Goal: Task Accomplishment & Management: Use online tool/utility

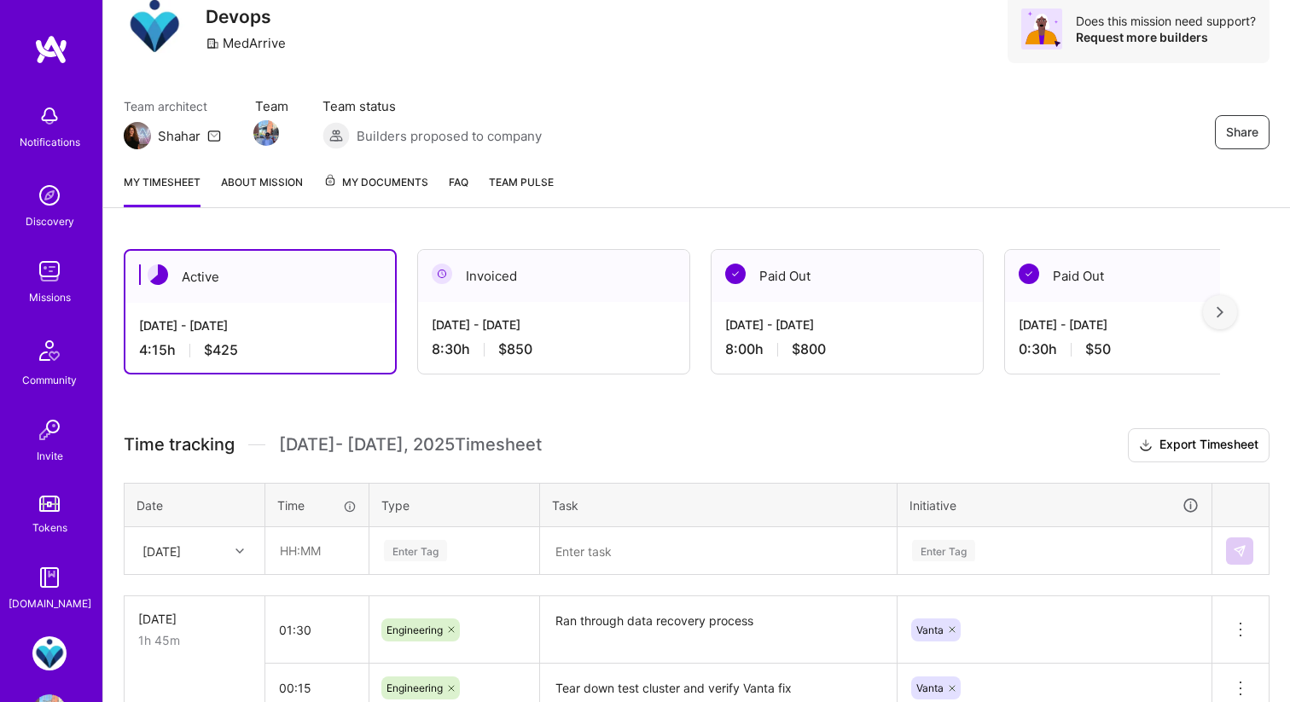
scroll to position [306, 0]
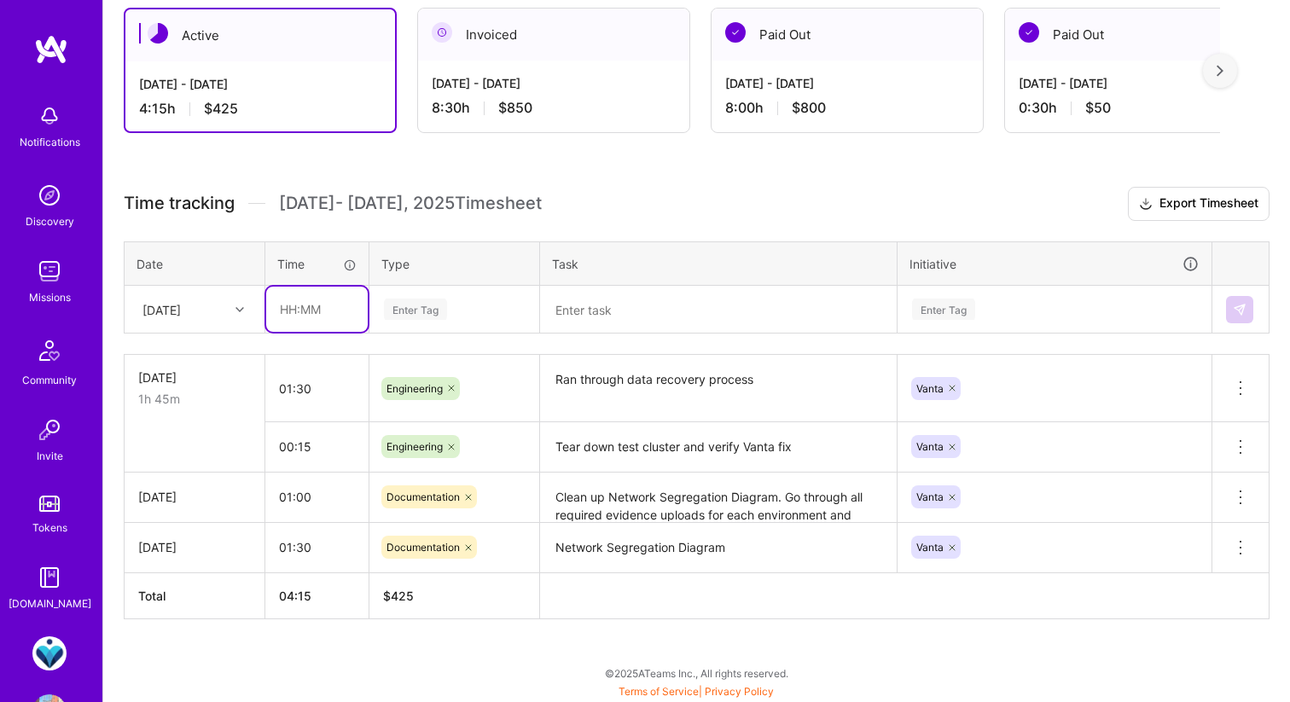
click at [301, 299] on input "text" at bounding box center [317, 309] width 102 height 45
type input "00:30"
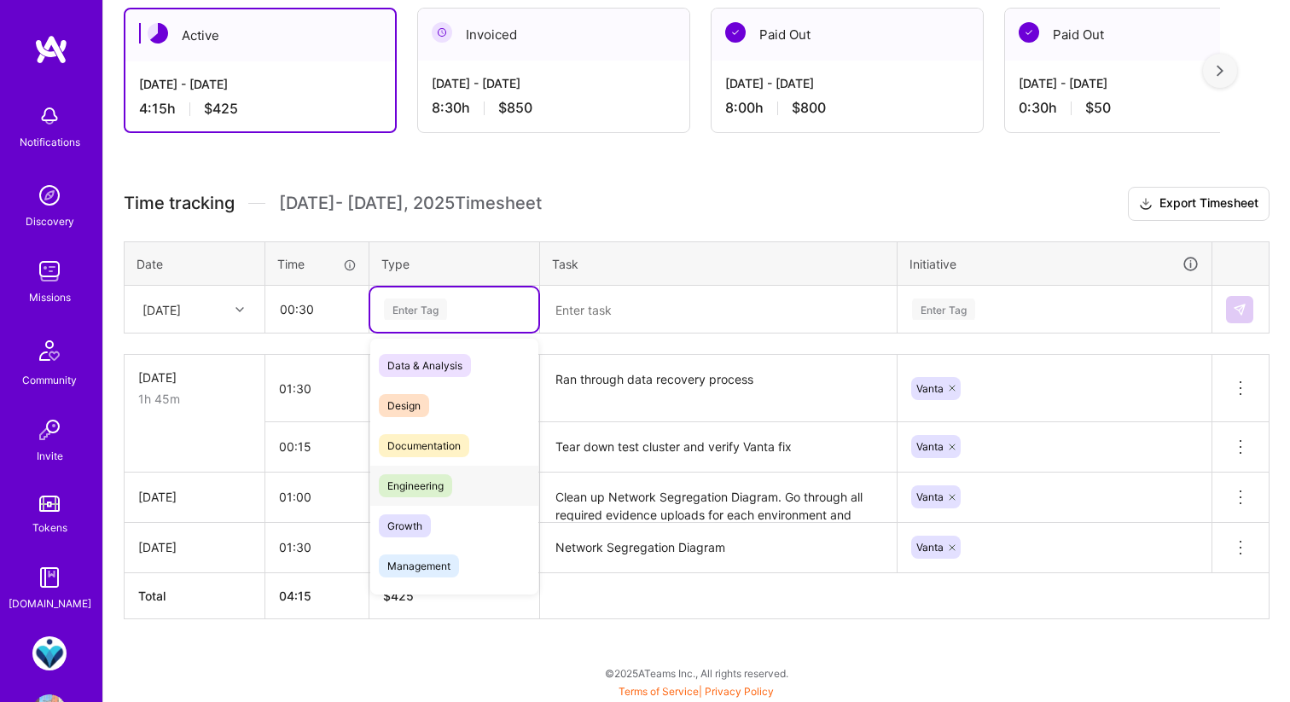
click at [450, 487] on span "Engineering" at bounding box center [415, 485] width 73 height 23
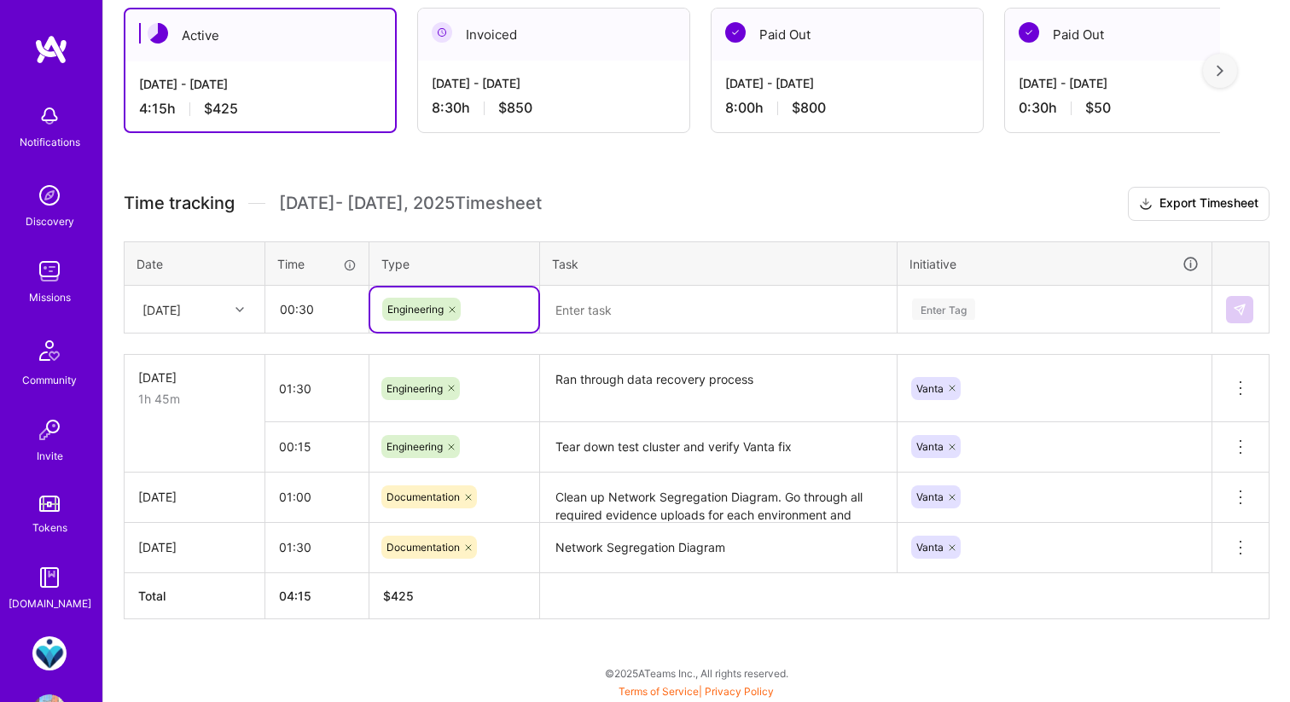
click at [445, 307] on div at bounding box center [452, 309] width 17 height 23
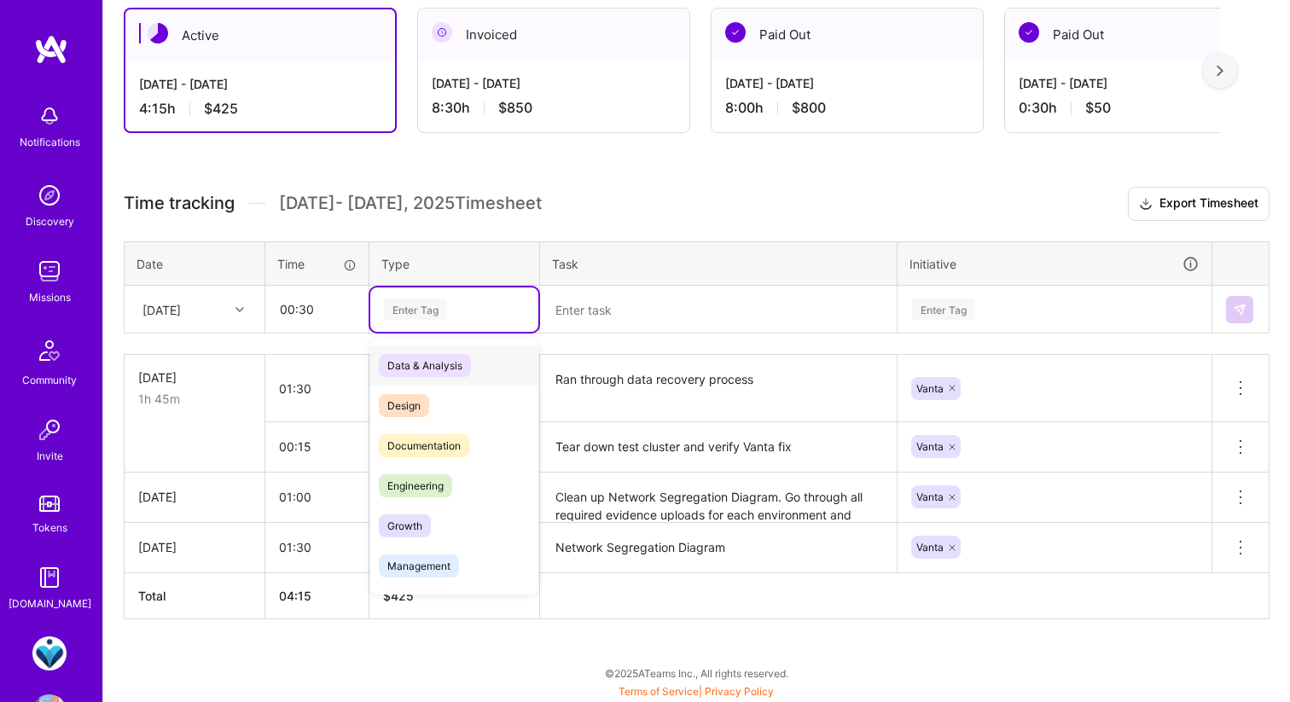
click at [445, 309] on div "Enter Tag" at bounding box center [415, 309] width 63 height 26
type input "d"
click at [441, 439] on span "Documentation" at bounding box center [424, 445] width 90 height 23
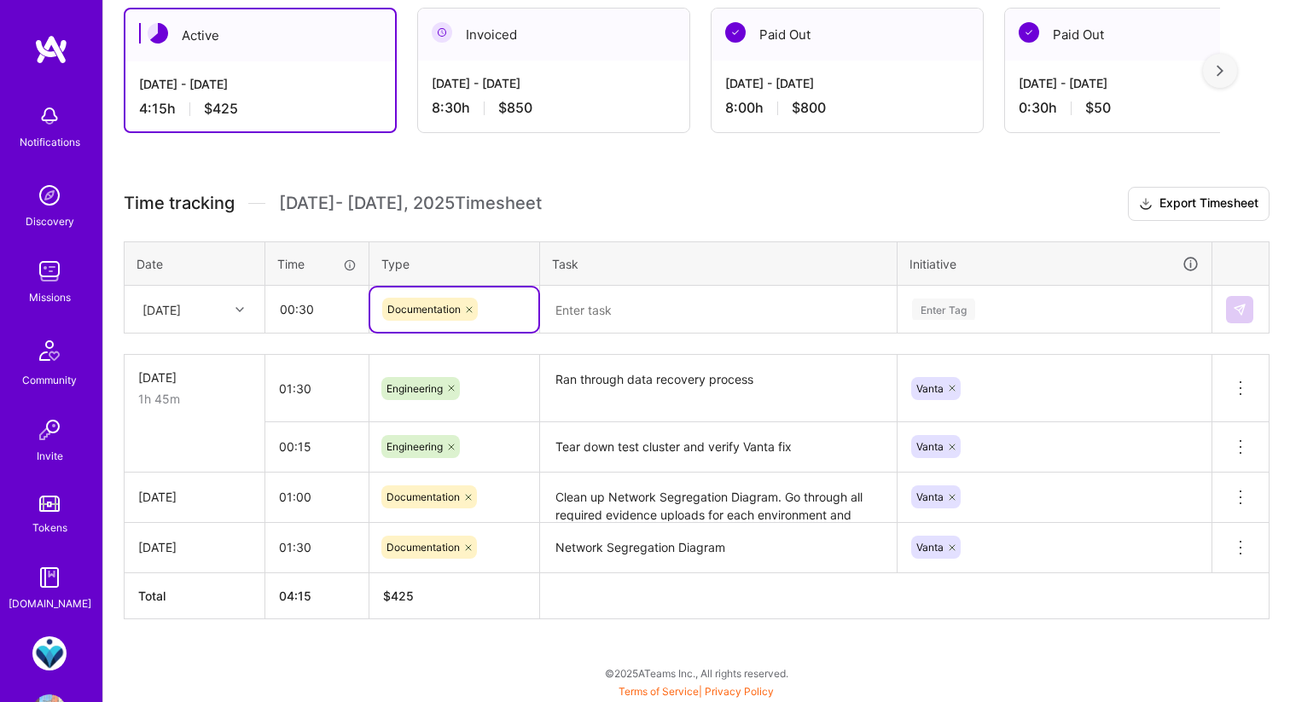
click at [581, 315] on textarea at bounding box center [718, 310] width 353 height 44
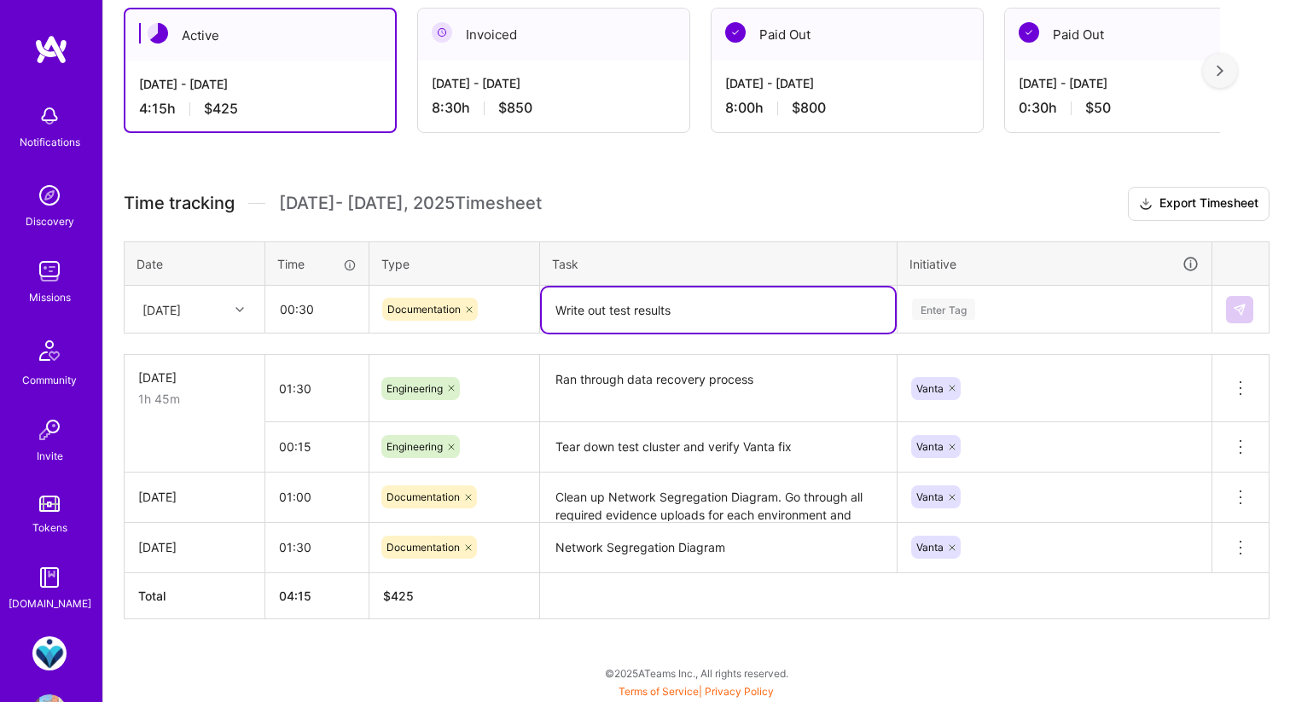
type textarea "Write out test results"
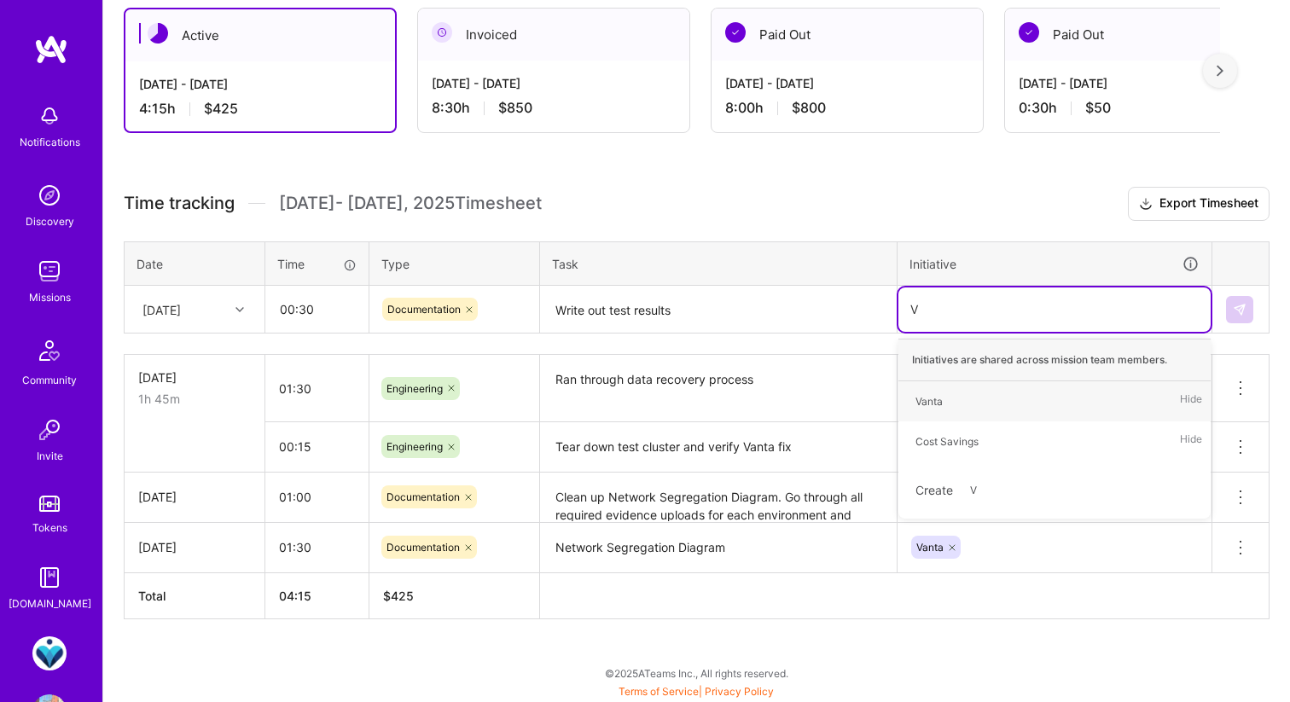
type input "Va"
click at [974, 404] on div "Vanta Hide" at bounding box center [1055, 401] width 312 height 40
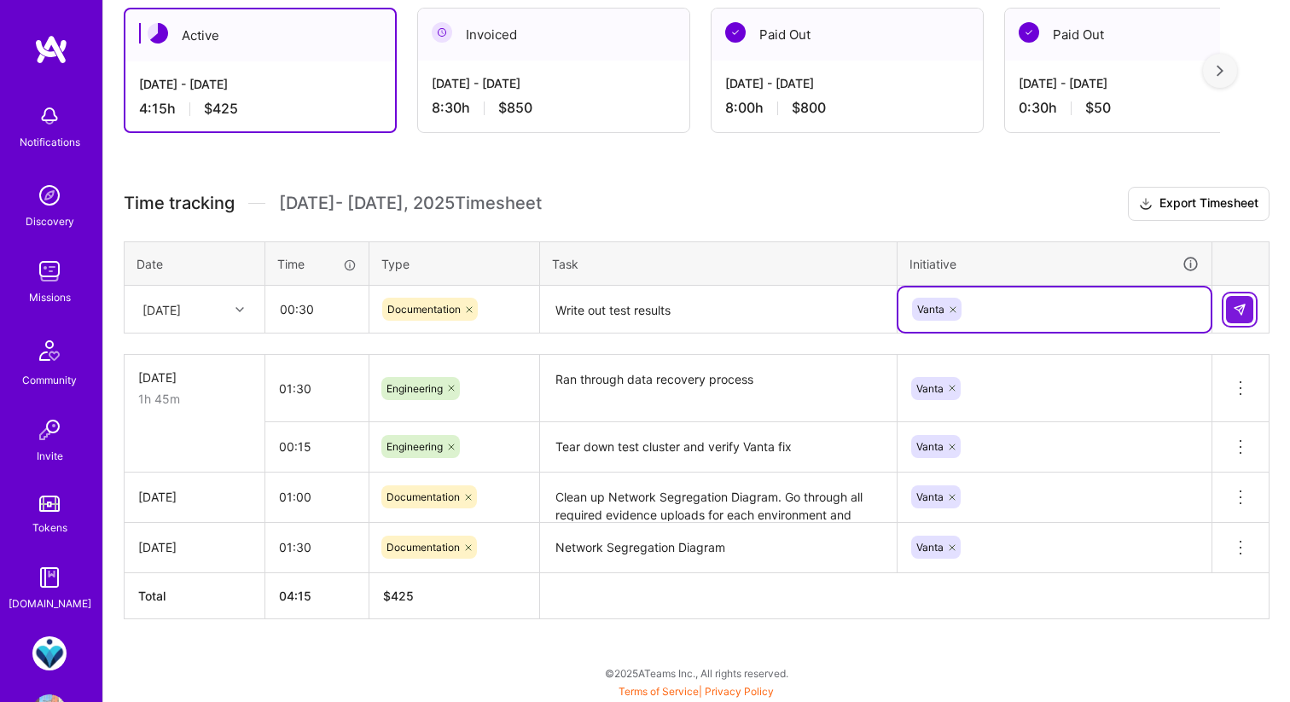
click at [1242, 311] on img at bounding box center [1240, 310] width 14 height 14
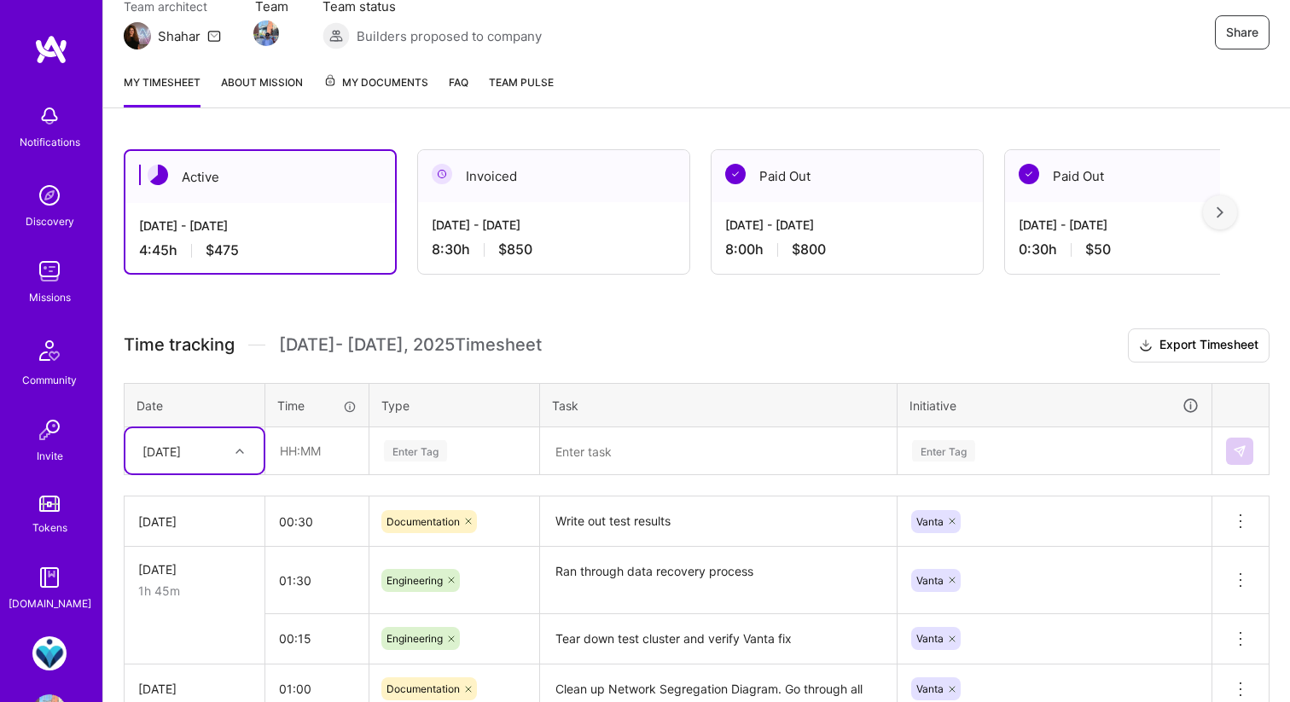
scroll to position [102, 0]
